Goal: Task Accomplishment & Management: Manage account settings

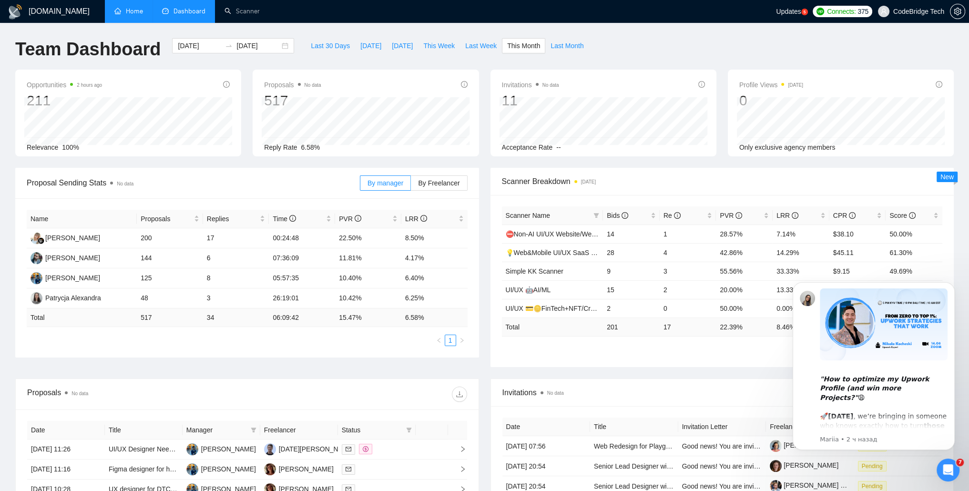
click at [134, 13] on link "Home" at bounding box center [128, 11] width 29 height 8
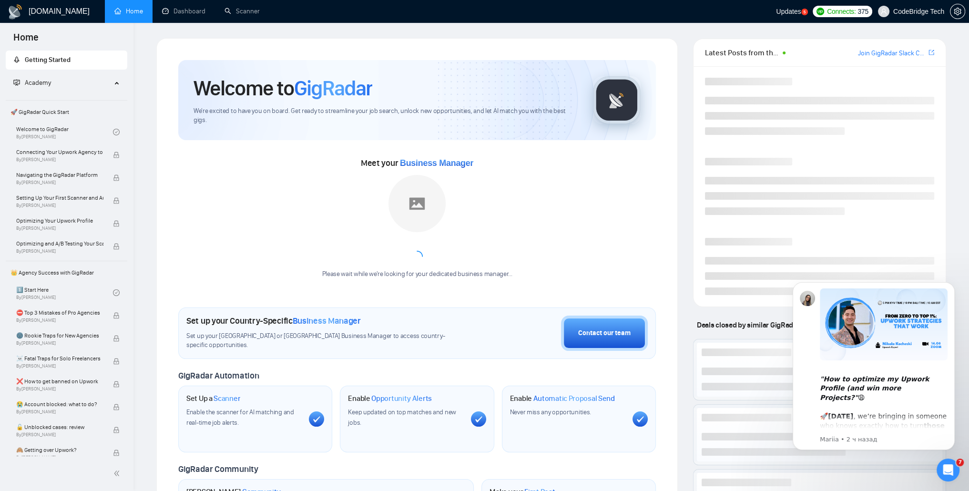
click at [229, 80] on h1 "Welcome to GigRadar" at bounding box center [283, 88] width 179 height 26
click at [185, 12] on link "Dashboard" at bounding box center [183, 11] width 43 height 8
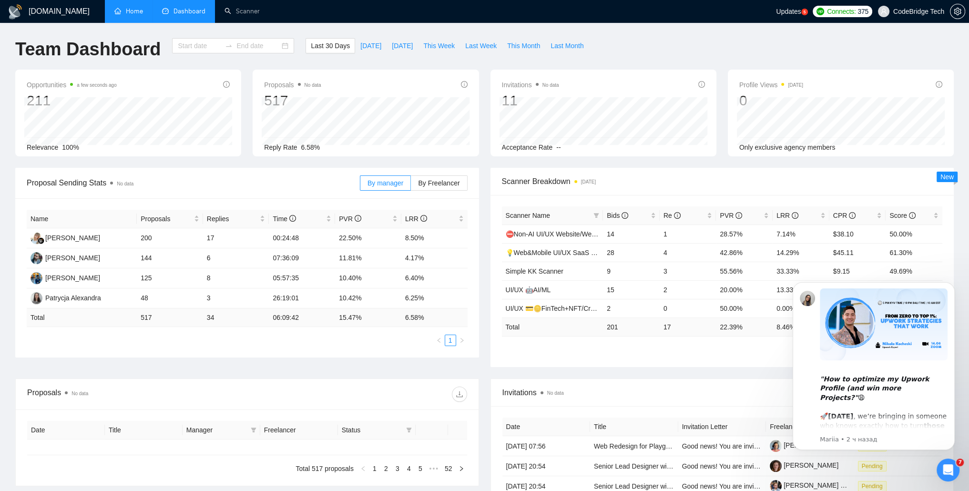
type input "[DATE]"
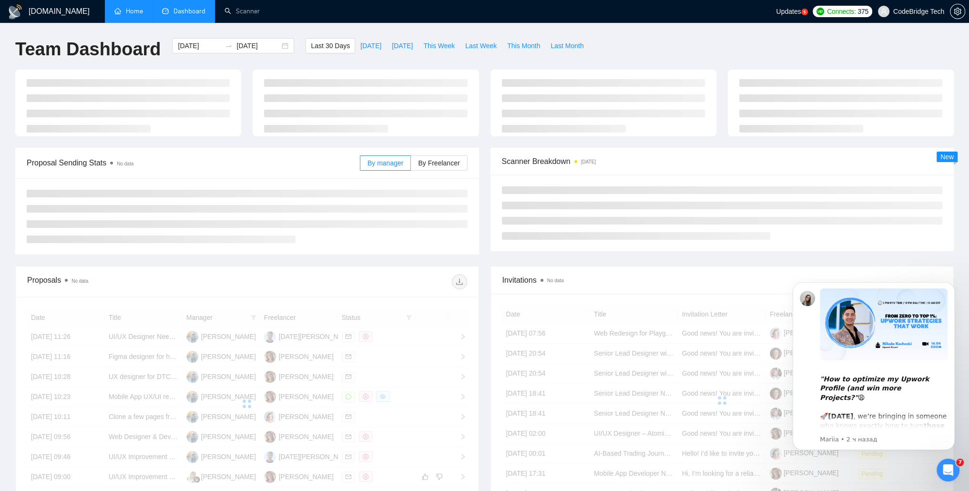
click at [132, 7] on link "Home" at bounding box center [128, 11] width 29 height 8
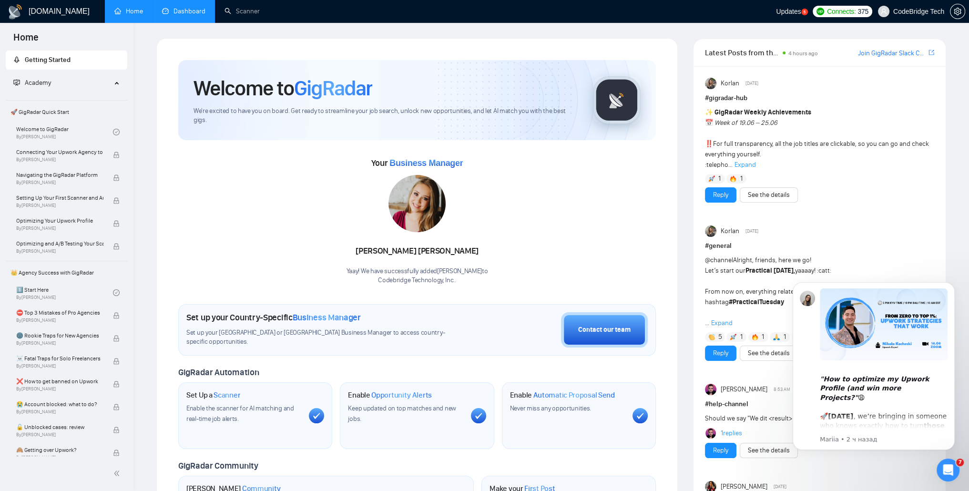
click at [196, 10] on link "Dashboard" at bounding box center [183, 11] width 43 height 8
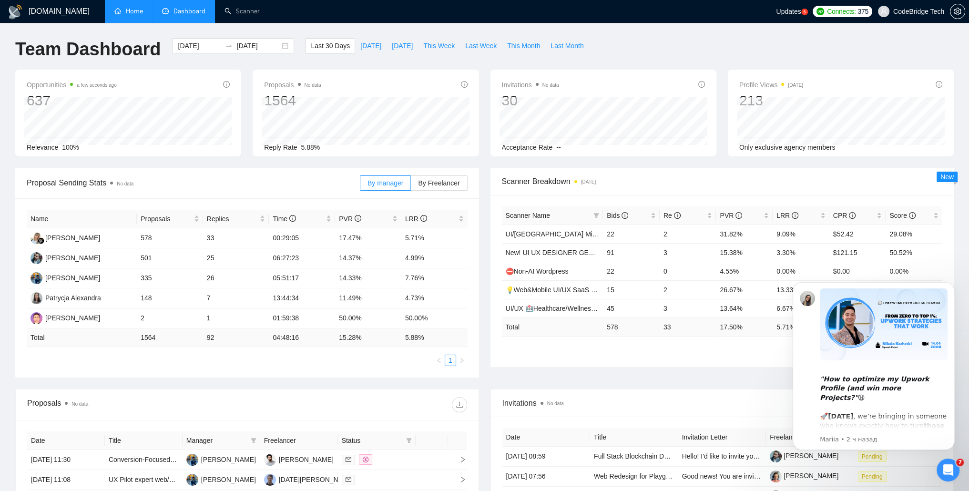
click at [941, 470] on div "Открыть службу сообщений Intercom" at bounding box center [948, 469] width 31 height 31
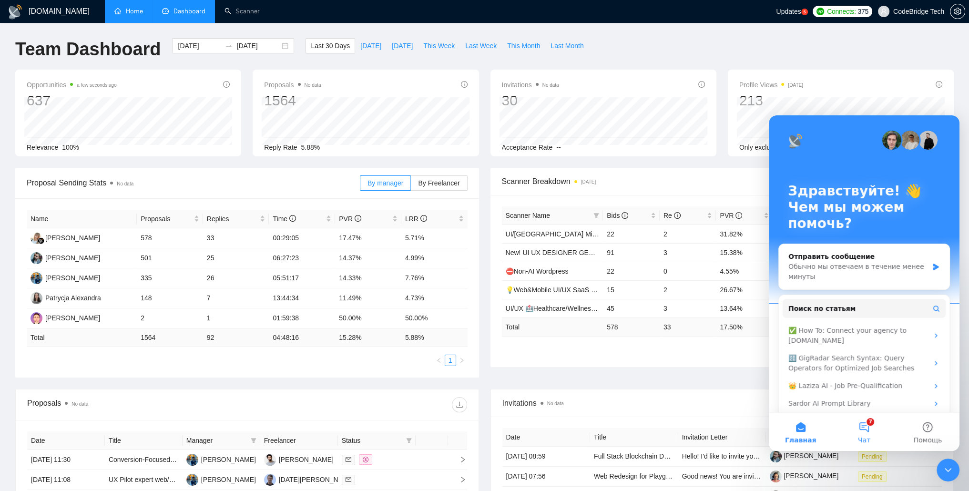
click at [867, 426] on button "7 Чат" at bounding box center [864, 432] width 63 height 38
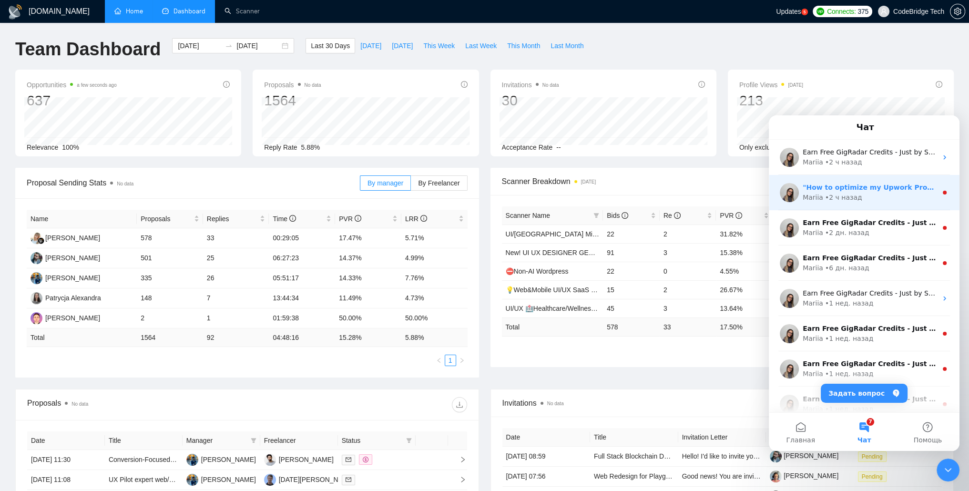
click at [858, 197] on div "Mariia • 2 ч назад" at bounding box center [870, 198] width 134 height 10
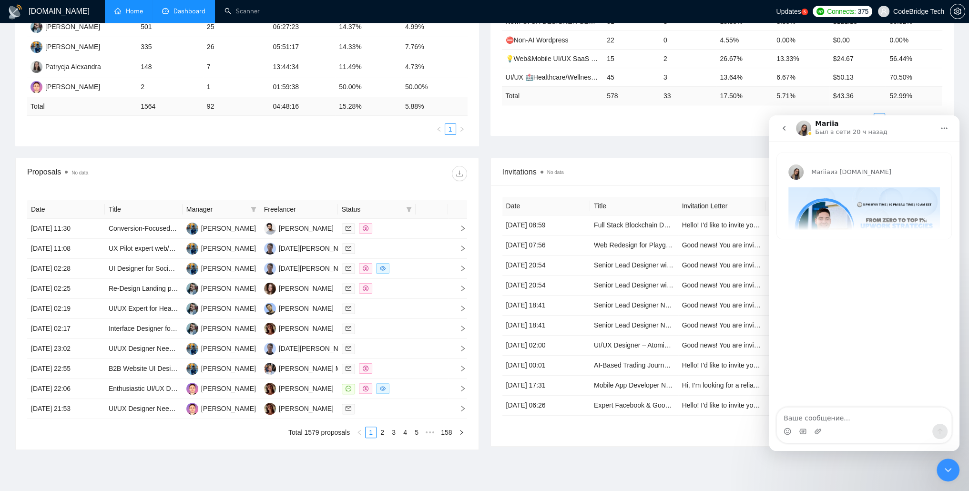
scroll to position [231, 0]
click at [845, 240] on div "Mariia из [DOMAIN_NAME] "How to optimize my Upwork Profile (and win more Projec…" at bounding box center [864, 202] width 175 height 98
click at [842, 226] on div "Mariia из [DOMAIN_NAME] "How to optimize my Upwork Profile (and win more Projec…" at bounding box center [864, 196] width 175 height 86
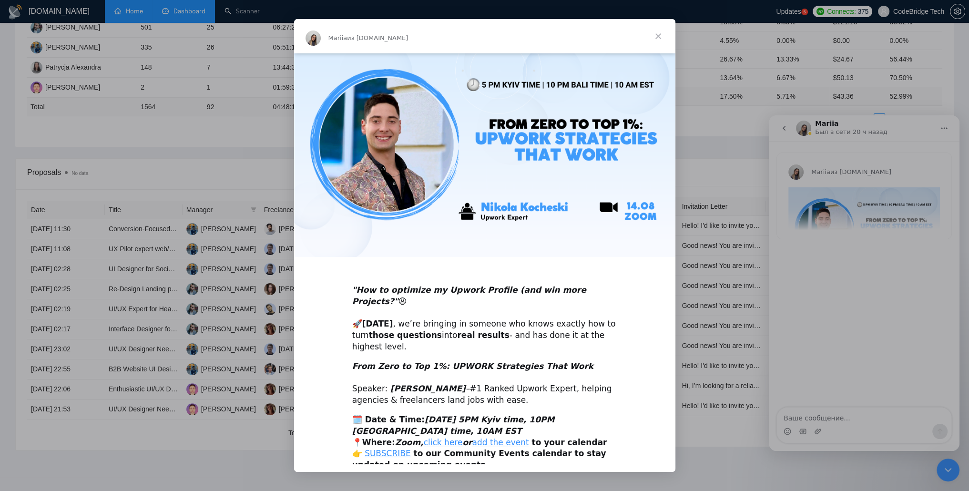
scroll to position [0, 0]
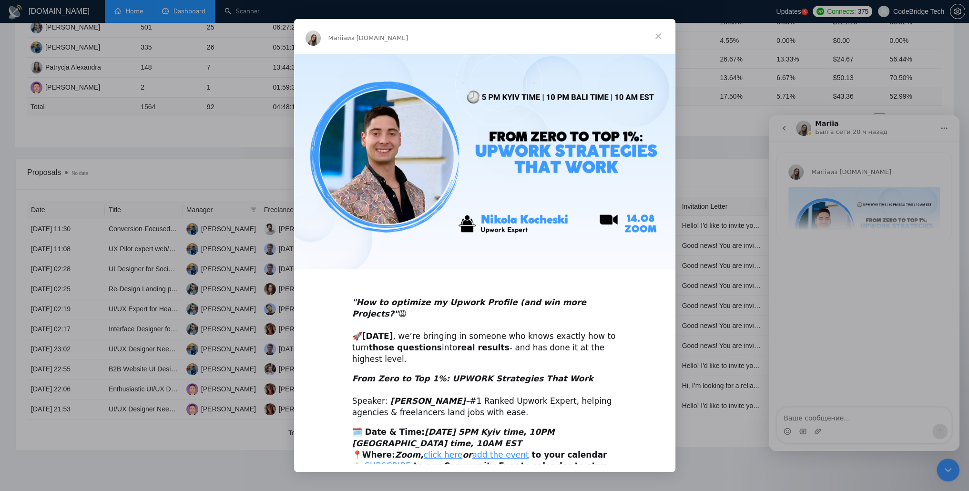
click at [652, 35] on span "Закрыть" at bounding box center [658, 36] width 34 height 34
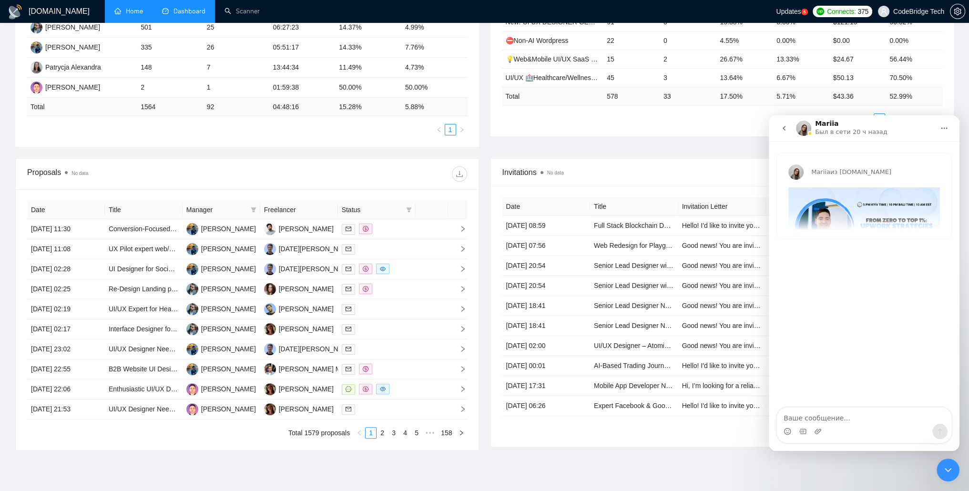
drag, startPoint x: 943, startPoint y: 465, endPoint x: 1875, endPoint y: 921, distance: 1037.8
click at [943, 465] on icon "Закрыть службу сообщений Intercom" at bounding box center [948, 469] width 11 height 11
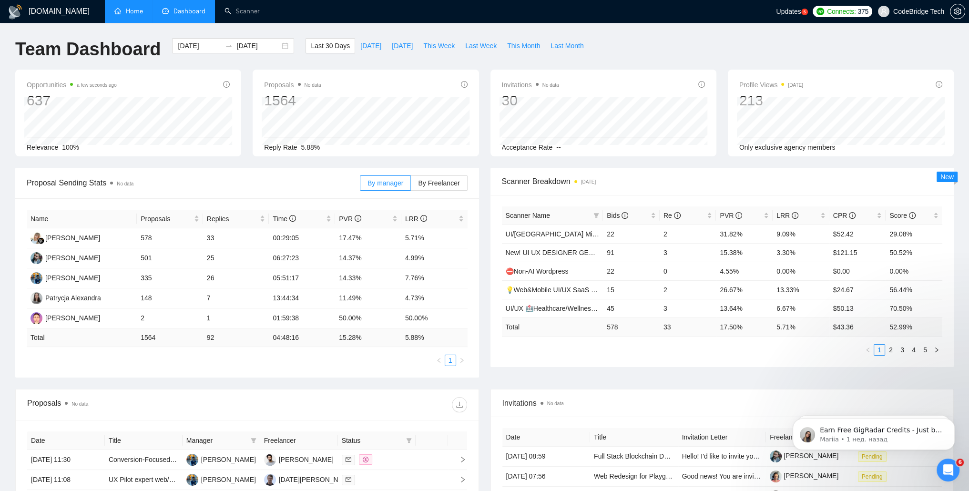
click at [781, 11] on span "Updates" at bounding box center [788, 12] width 25 height 8
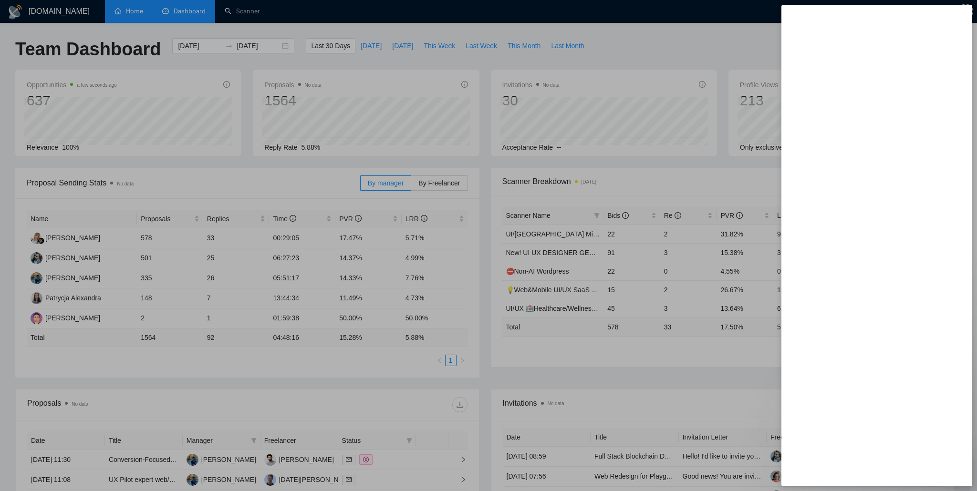
click at [705, 40] on div at bounding box center [488, 245] width 977 height 491
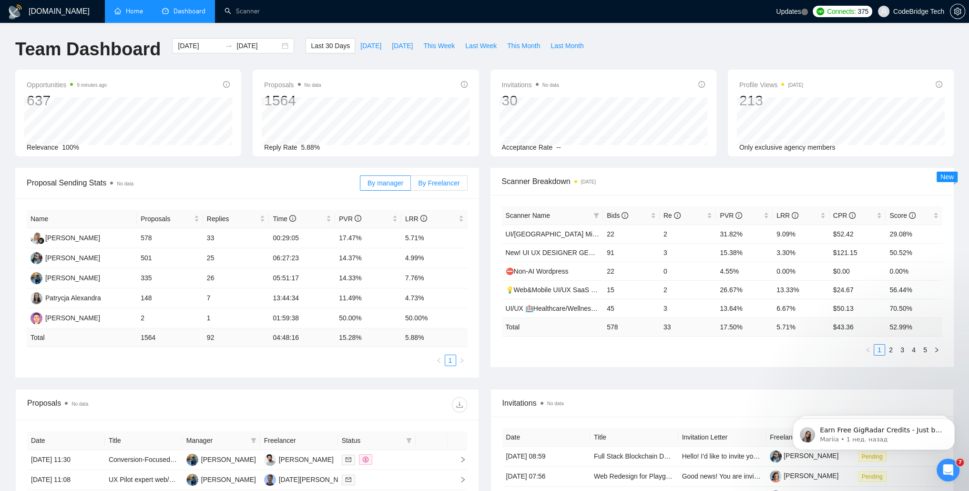
click at [450, 179] on span "By Freelancer" at bounding box center [438, 183] width 41 height 8
click at [411, 185] on input "By Freelancer" at bounding box center [411, 185] width 0 height 0
click at [446, 361] on link "2" at bounding box center [450, 360] width 10 height 10
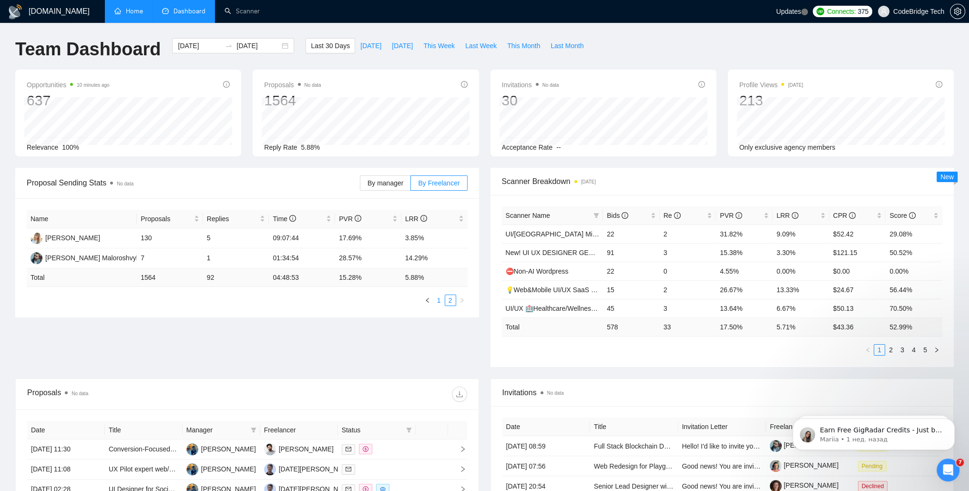
click at [437, 303] on link "1" at bounding box center [439, 300] width 10 height 10
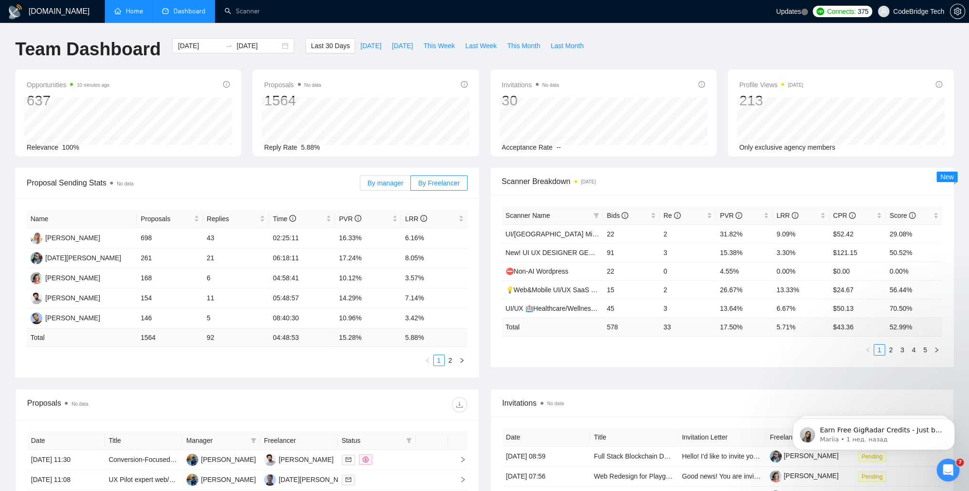
click at [391, 183] on span "By manager" at bounding box center [386, 183] width 36 height 8
click at [361, 185] on input "By manager" at bounding box center [361, 185] width 0 height 0
click at [434, 184] on span "By Freelancer" at bounding box center [438, 183] width 41 height 8
click at [411, 185] on input "By Freelancer" at bounding box center [411, 185] width 0 height 0
click at [386, 183] on span "By manager" at bounding box center [386, 183] width 36 height 8
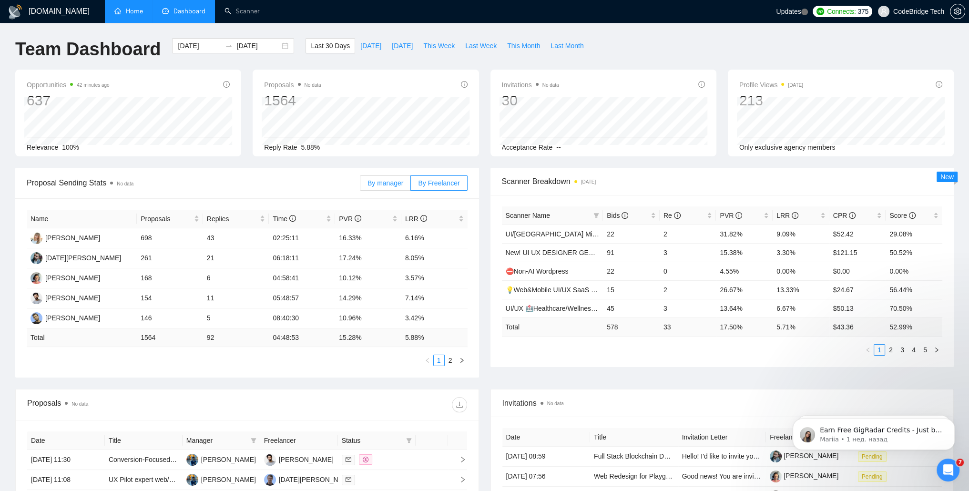
click at [361, 185] on input "By manager" at bounding box center [361, 185] width 0 height 0
